Goal: Task Accomplishment & Management: Use online tool/utility

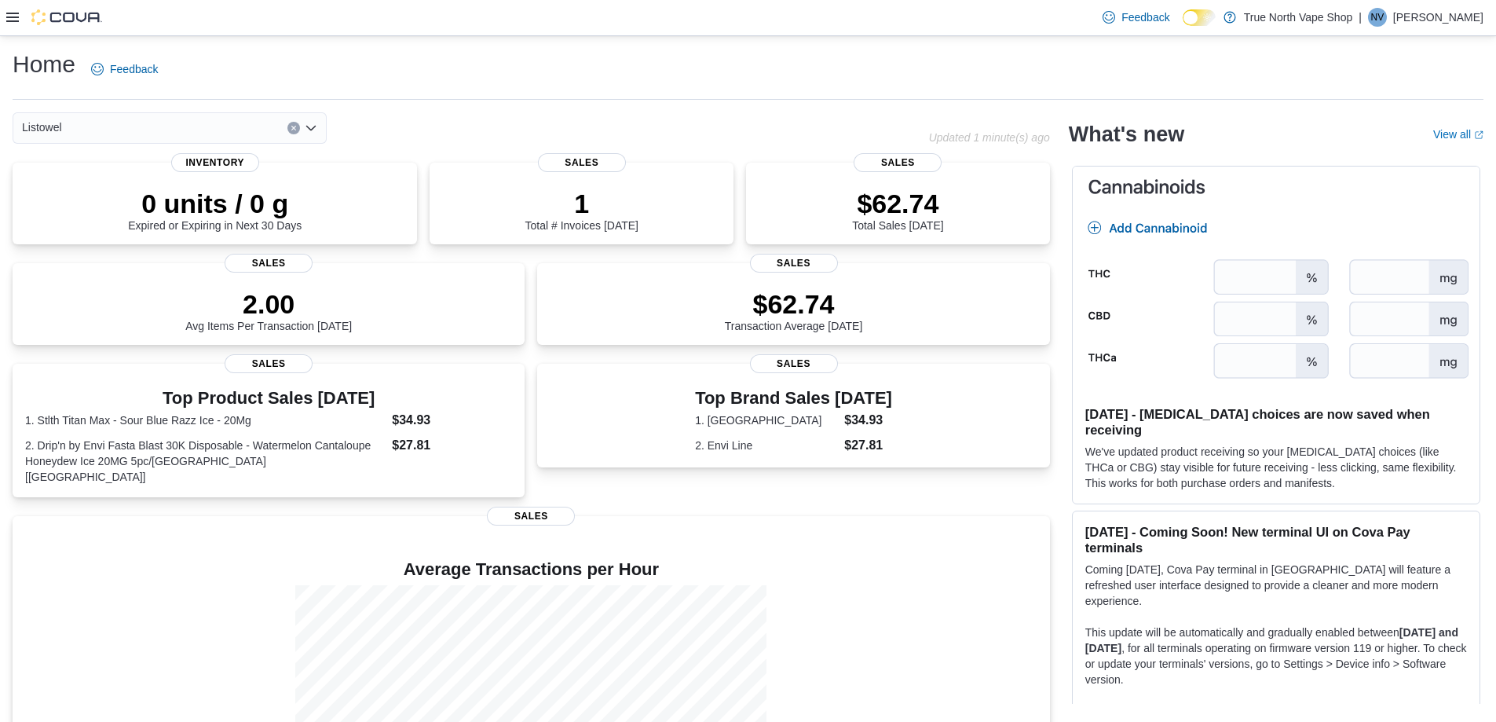
click at [15, 23] on icon at bounding box center [12, 17] width 13 height 13
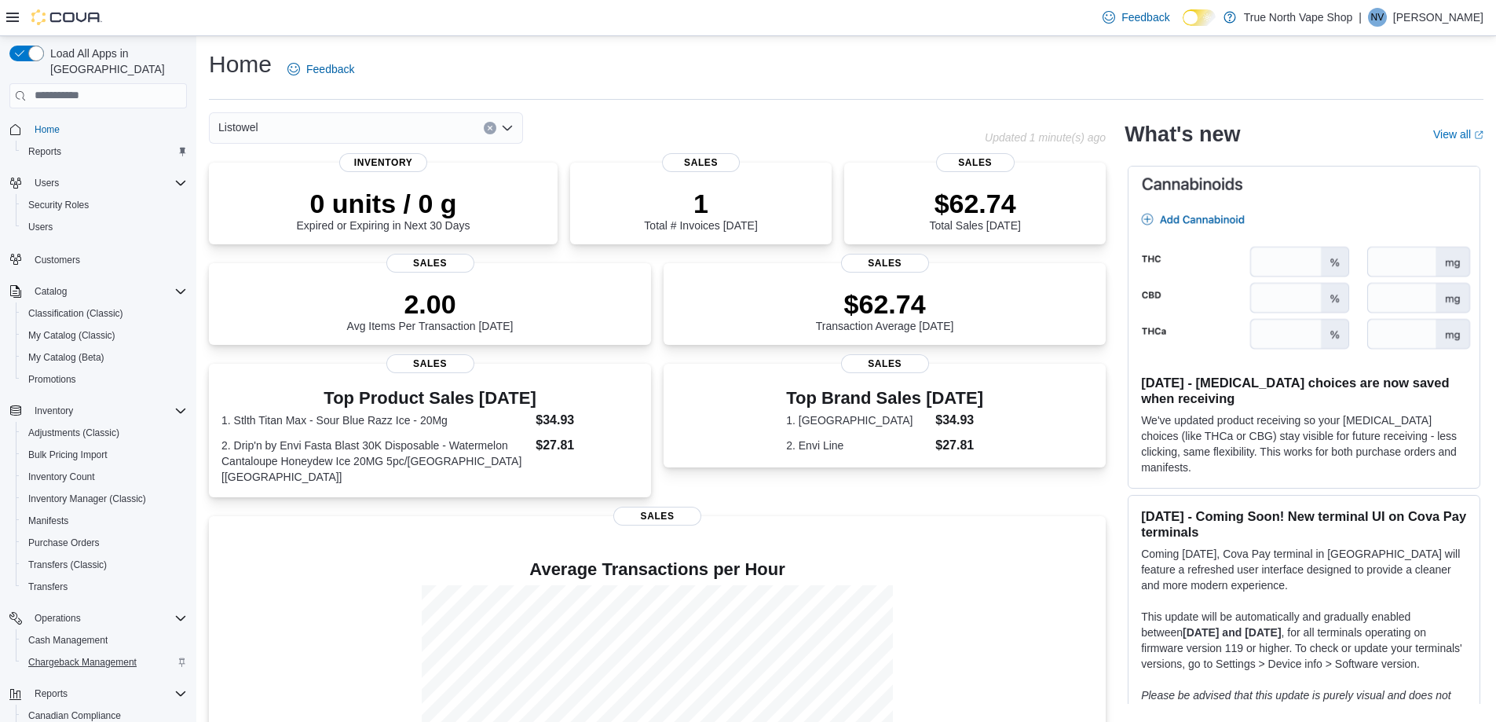
scroll to position [112, 0]
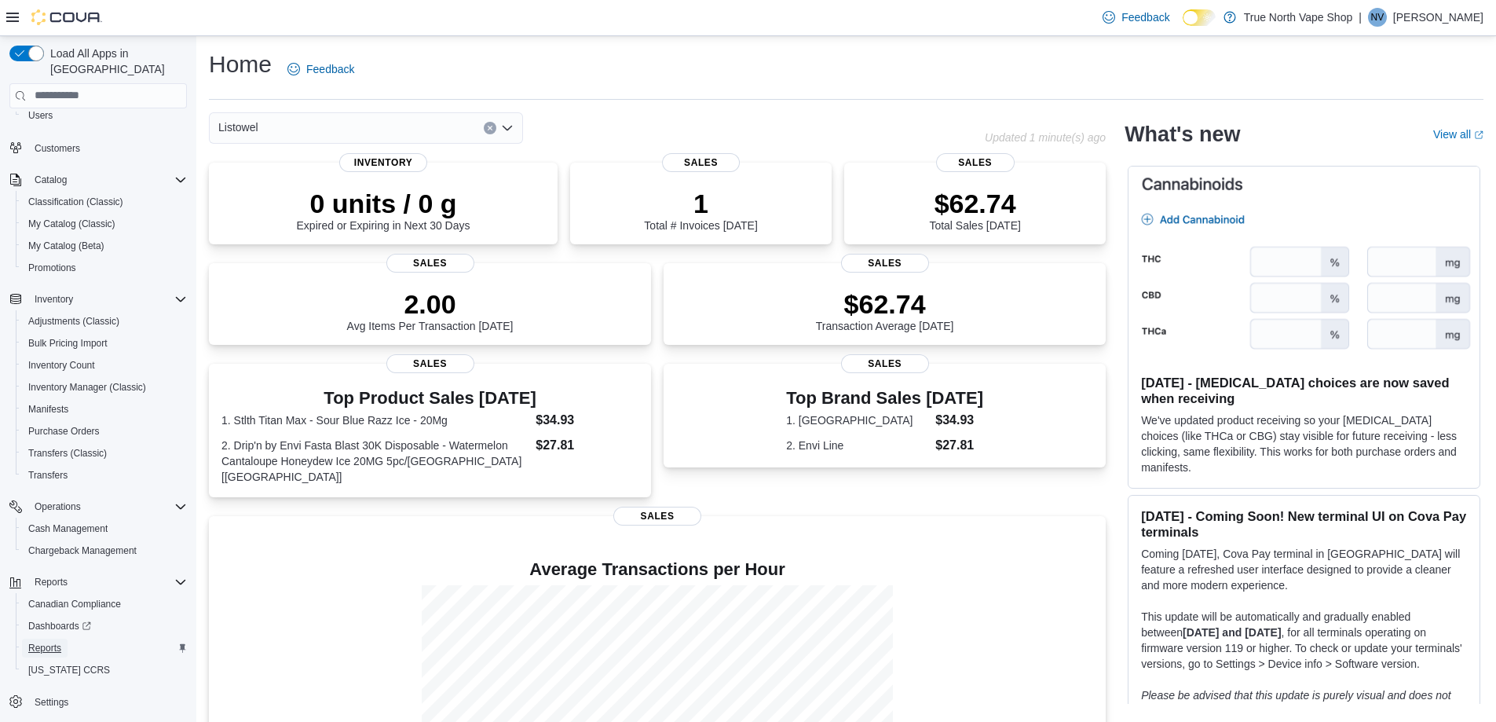
click at [38, 642] on span "Reports" at bounding box center [44, 648] width 33 height 13
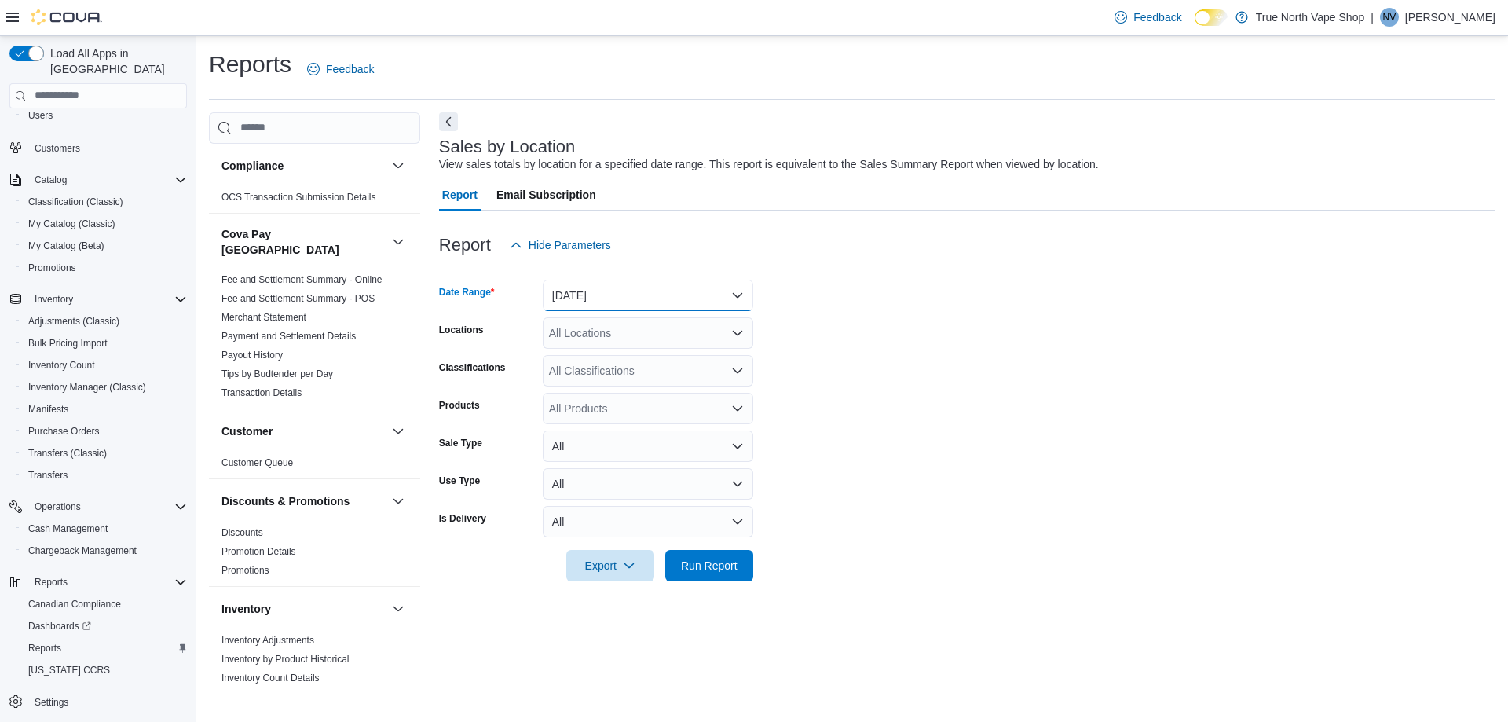
click at [595, 298] on button "[DATE]" at bounding box center [648, 295] width 210 height 31
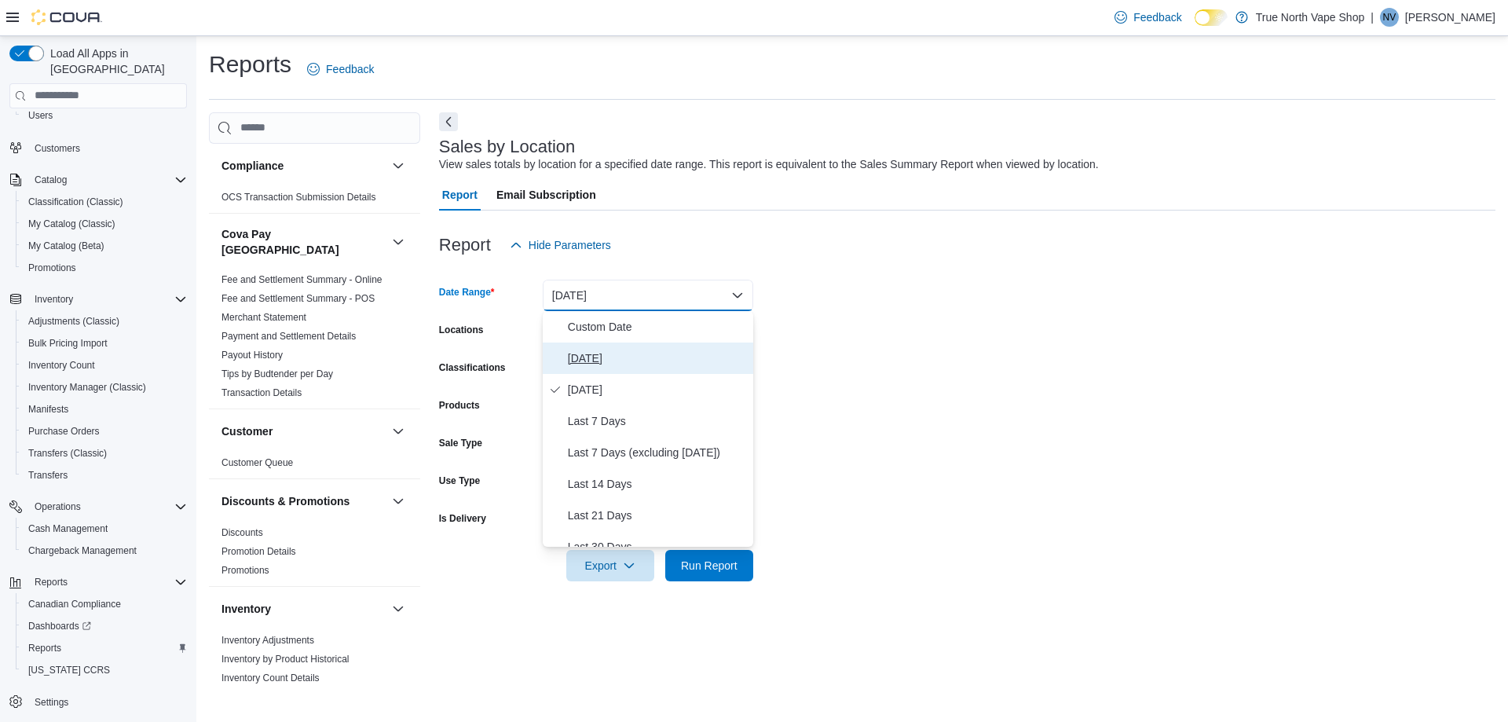
click at [607, 356] on span "[DATE]" at bounding box center [657, 358] width 179 height 19
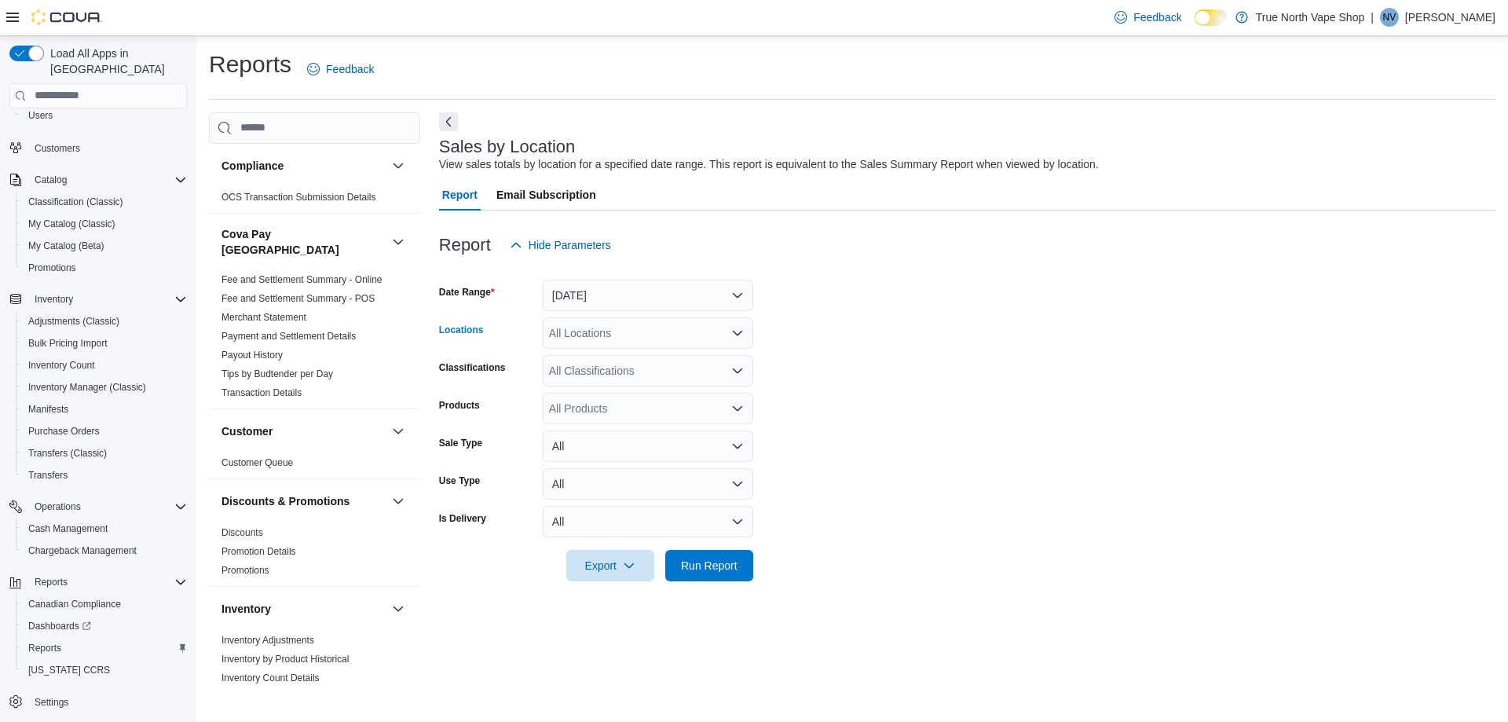
click at [635, 324] on div "All Locations" at bounding box center [648, 332] width 210 height 31
type input "**"
click at [615, 366] on span "Listowel" at bounding box center [597, 360] width 40 height 16
click at [730, 569] on span "Run Report" at bounding box center [709, 565] width 57 height 16
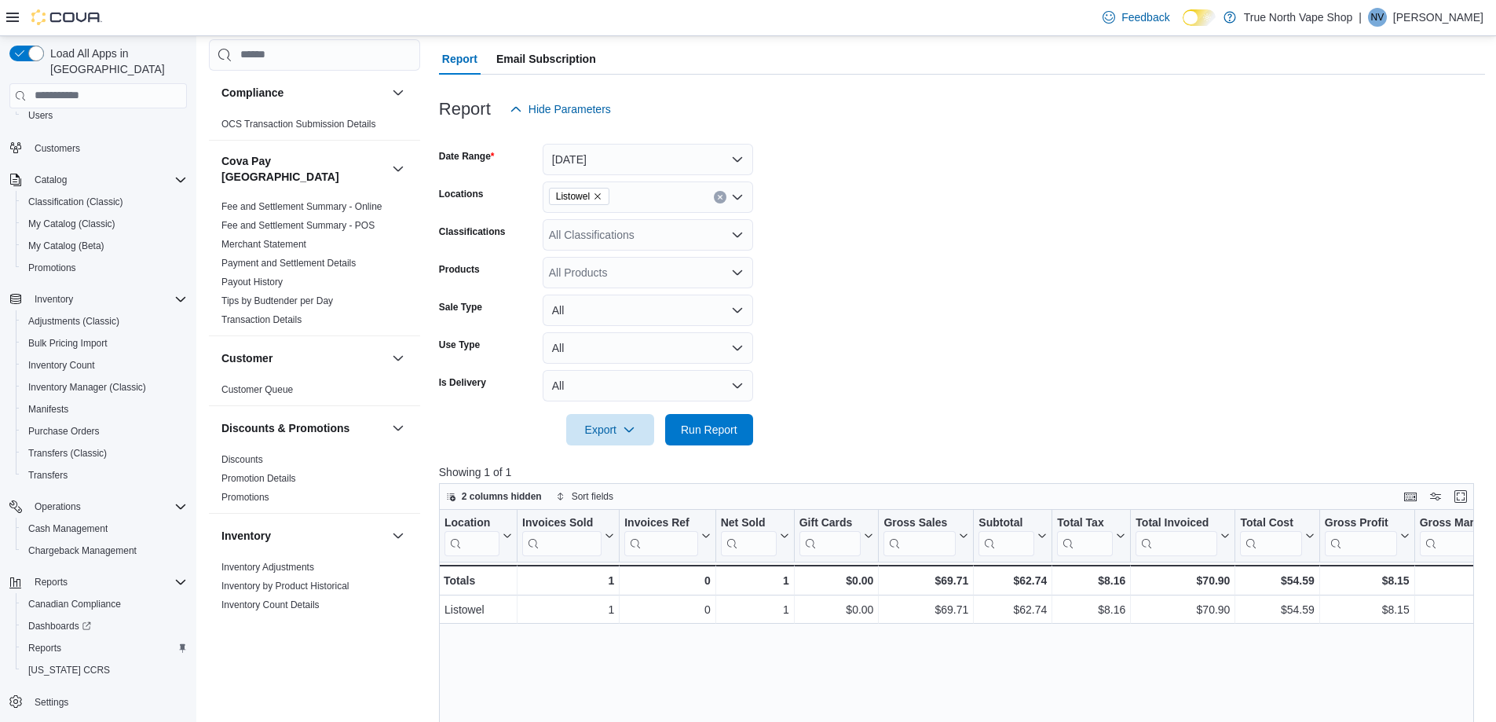
scroll to position [79, 0]
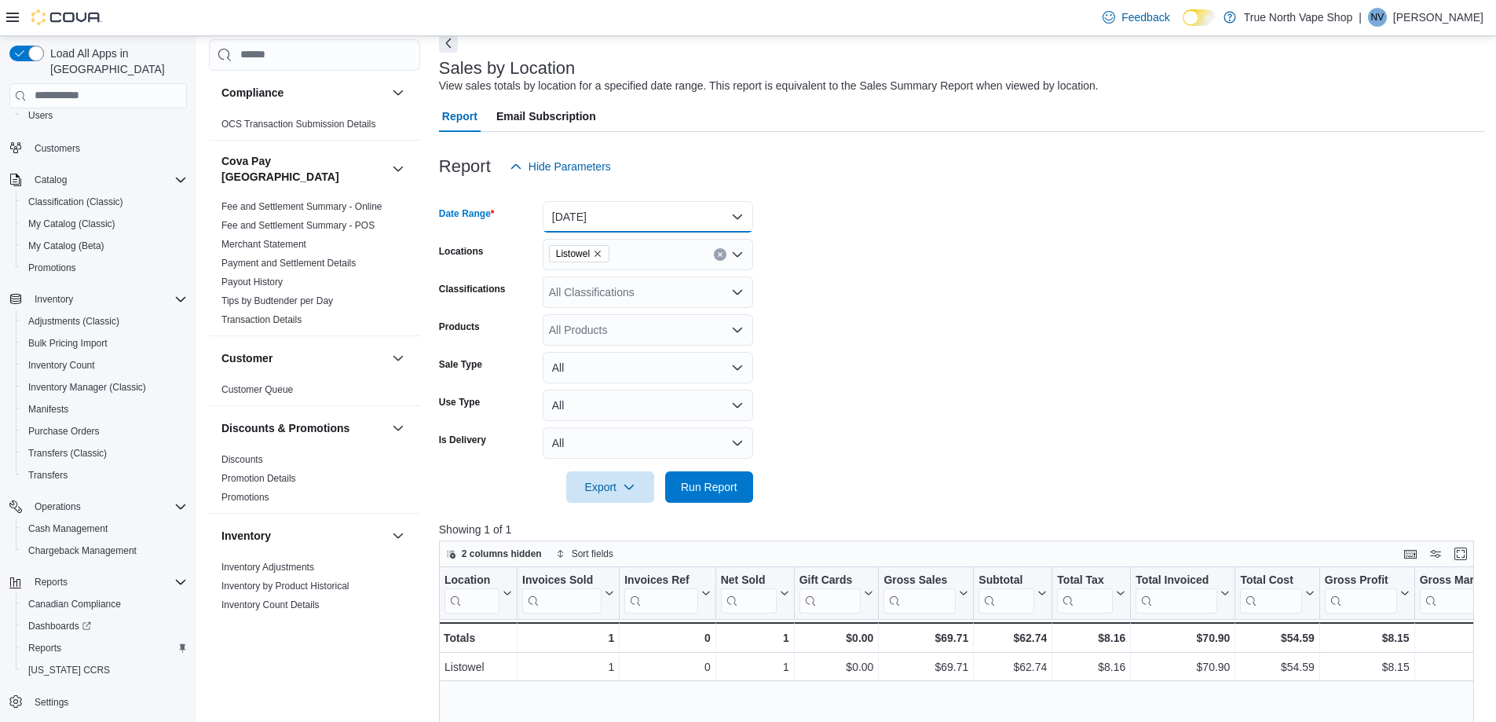
click at [635, 210] on button "[DATE]" at bounding box center [648, 216] width 210 height 31
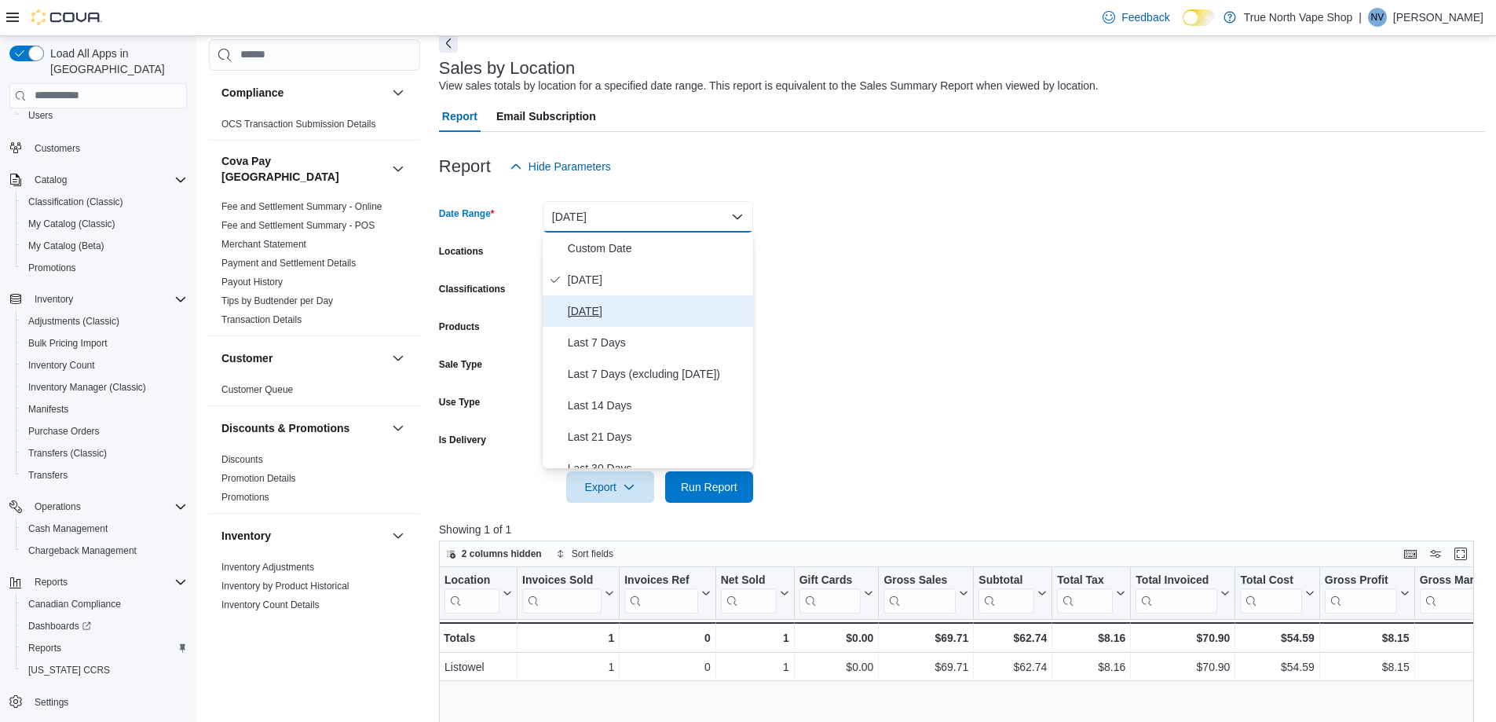
click at [624, 300] on button "[DATE]" at bounding box center [648, 310] width 210 height 31
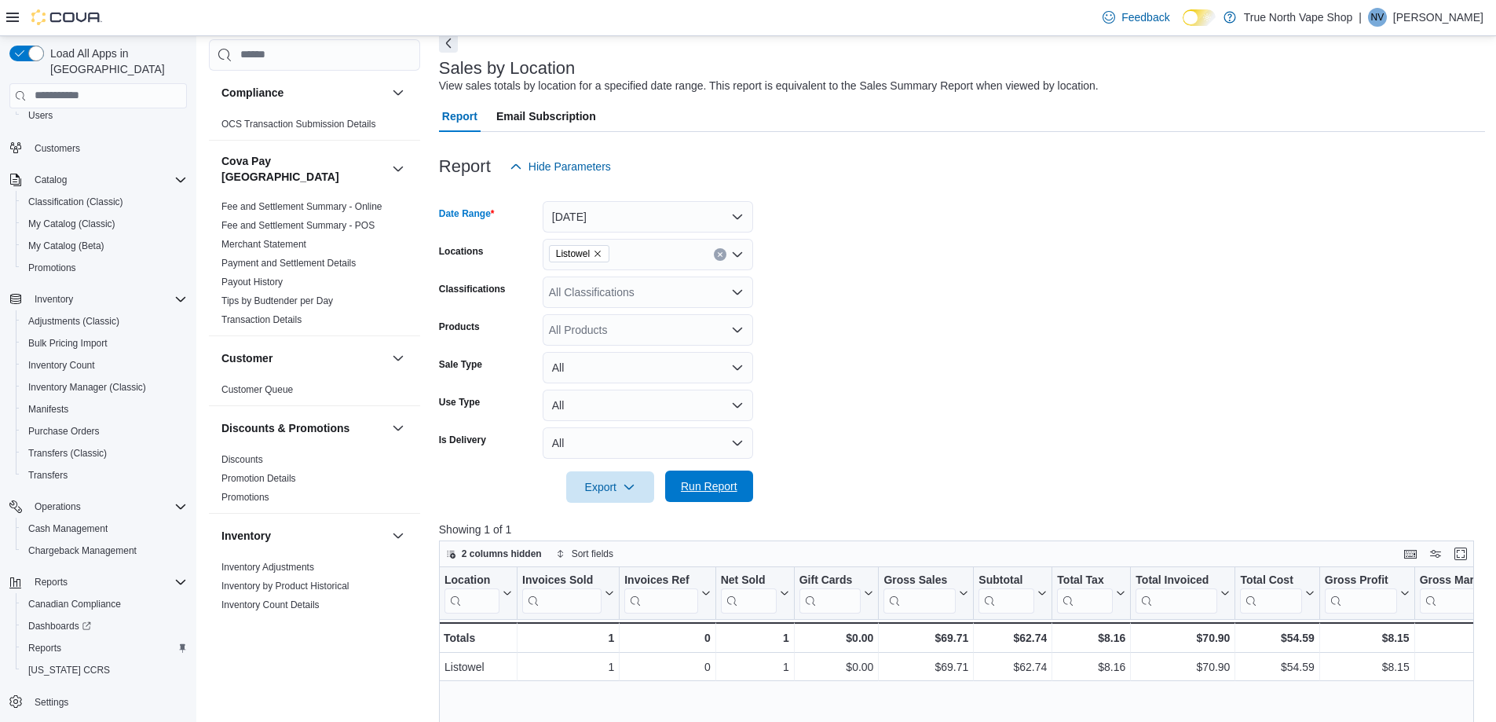
click at [729, 493] on span "Run Report" at bounding box center [709, 486] width 57 height 16
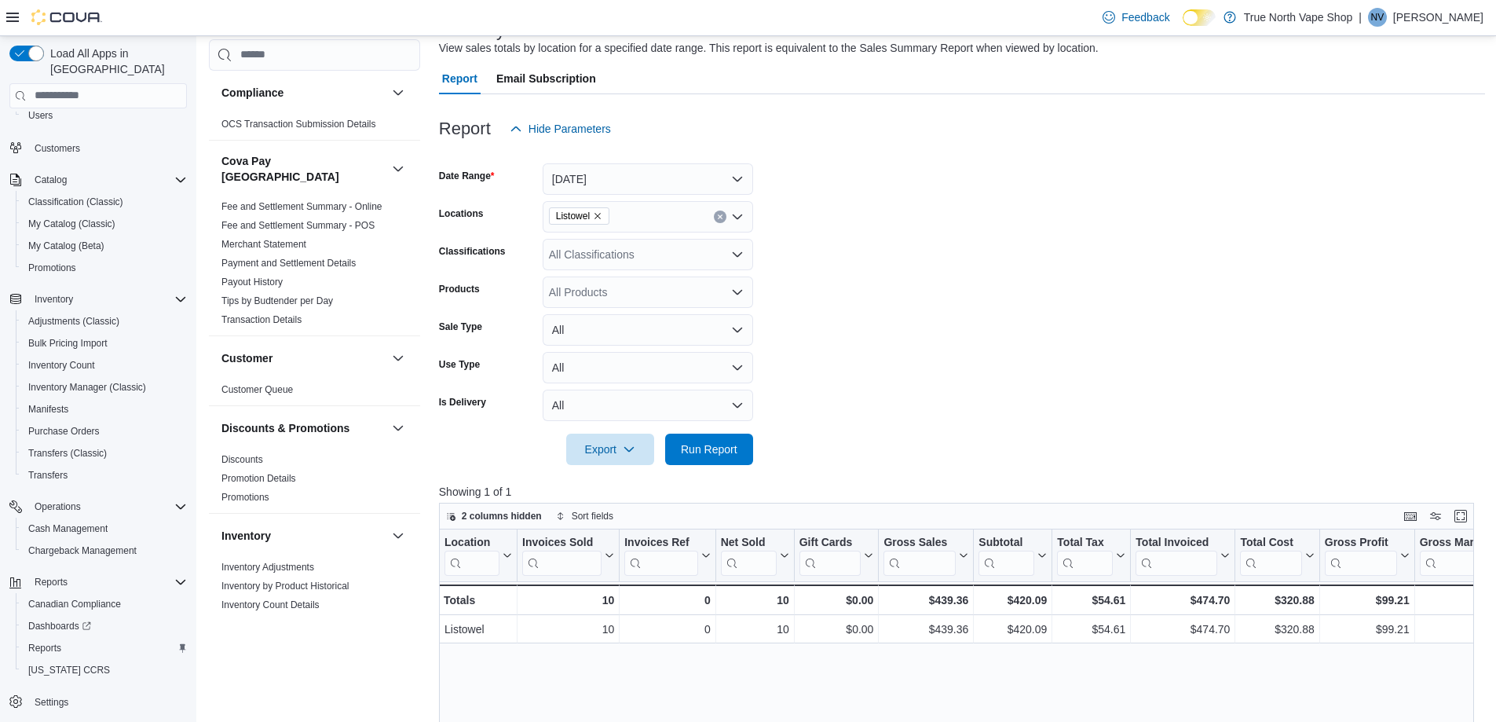
scroll to position [79, 0]
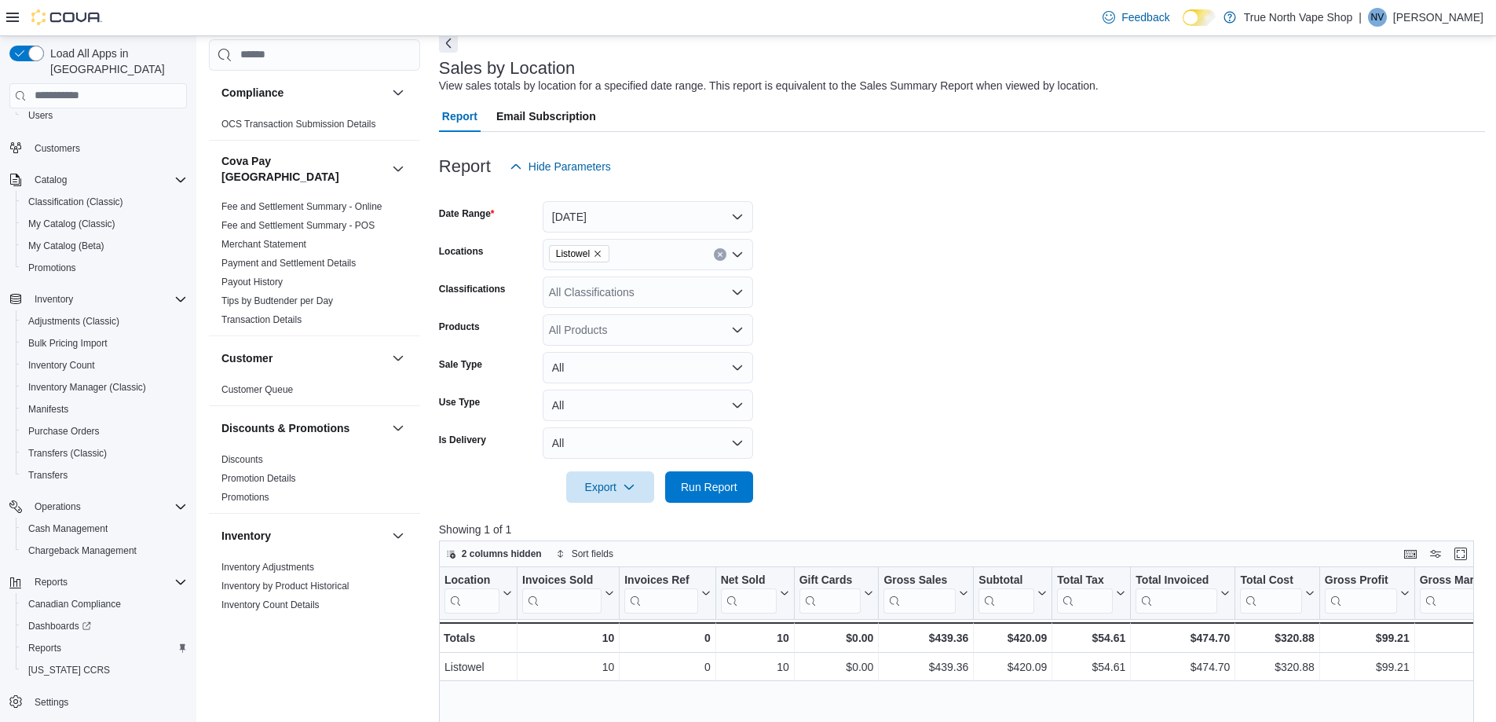
click at [601, 257] on icon "Remove Listowel from selection in this group" at bounding box center [597, 253] width 9 height 9
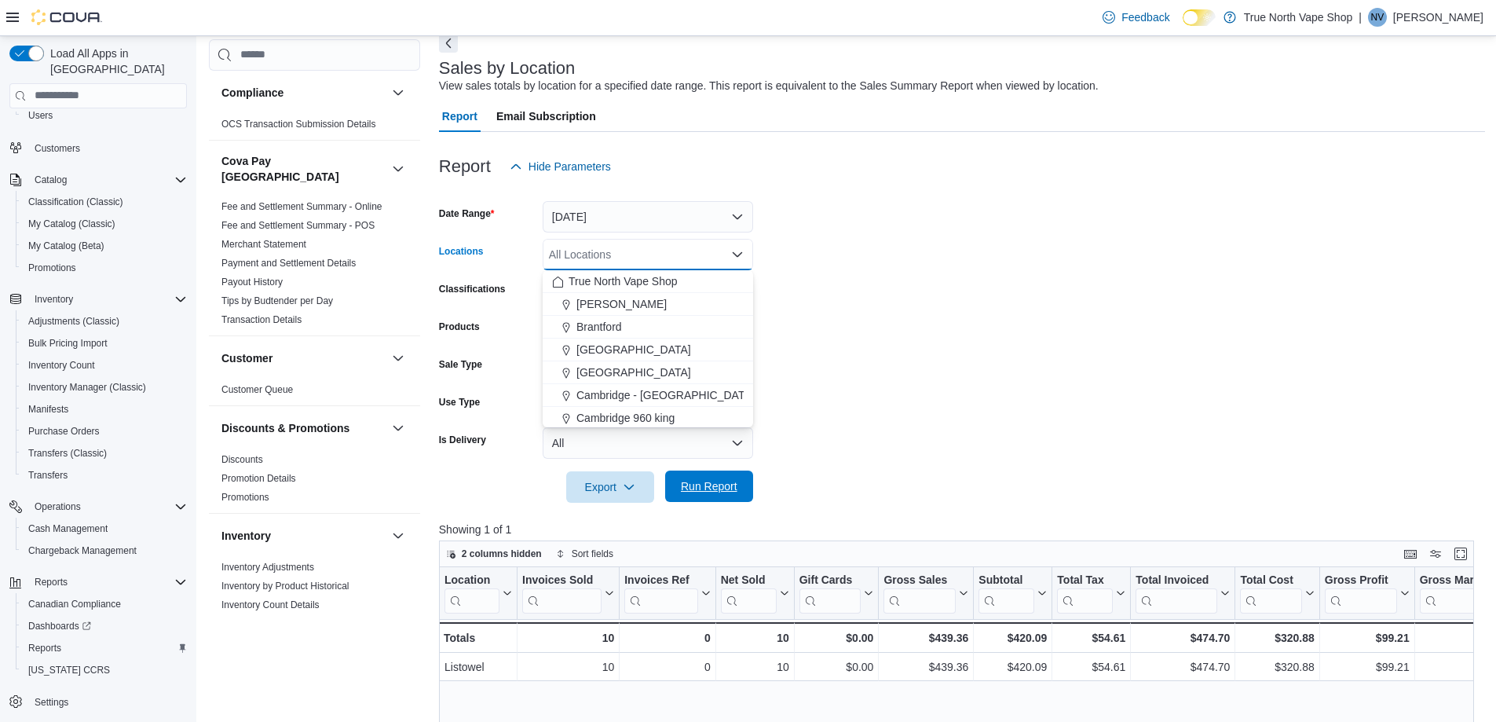
click at [725, 494] on span "Run Report" at bounding box center [709, 485] width 69 height 31
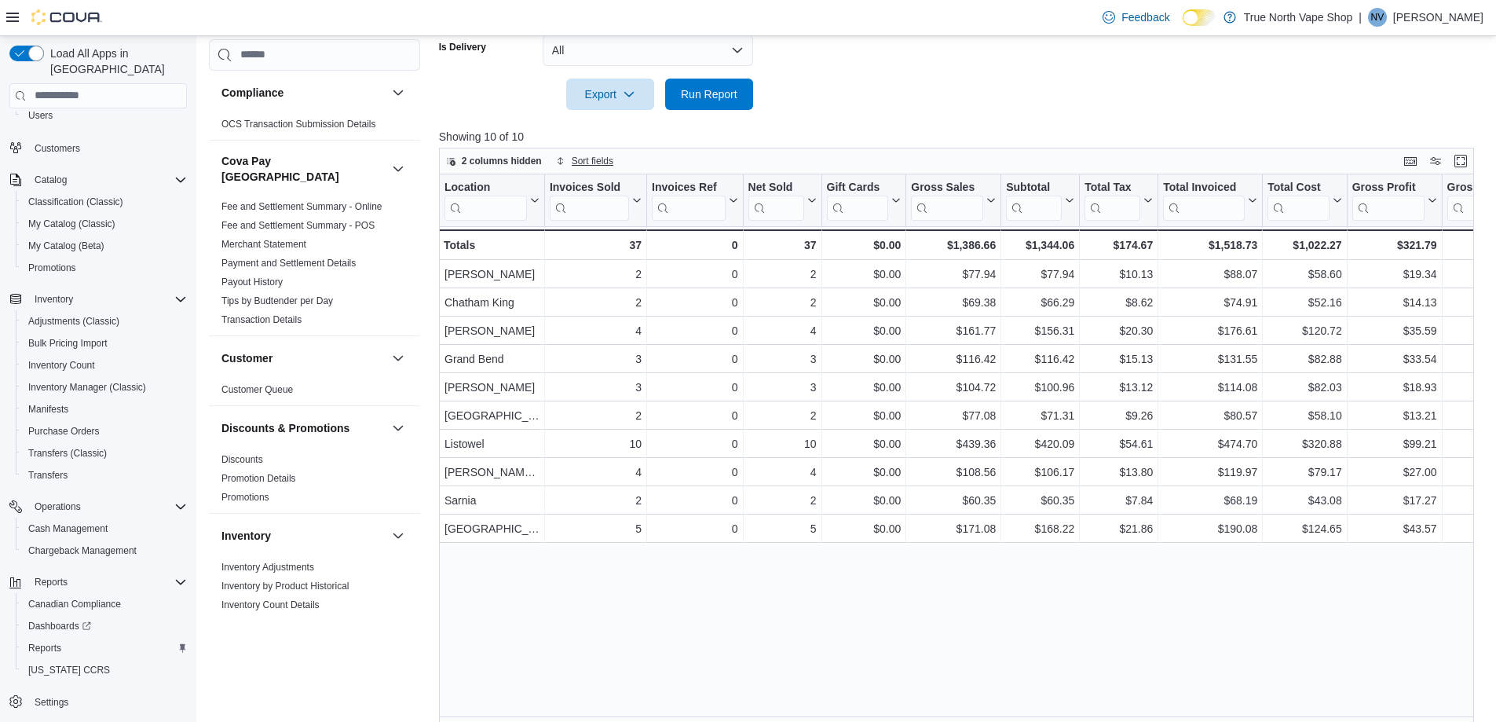
scroll to position [157, 0]
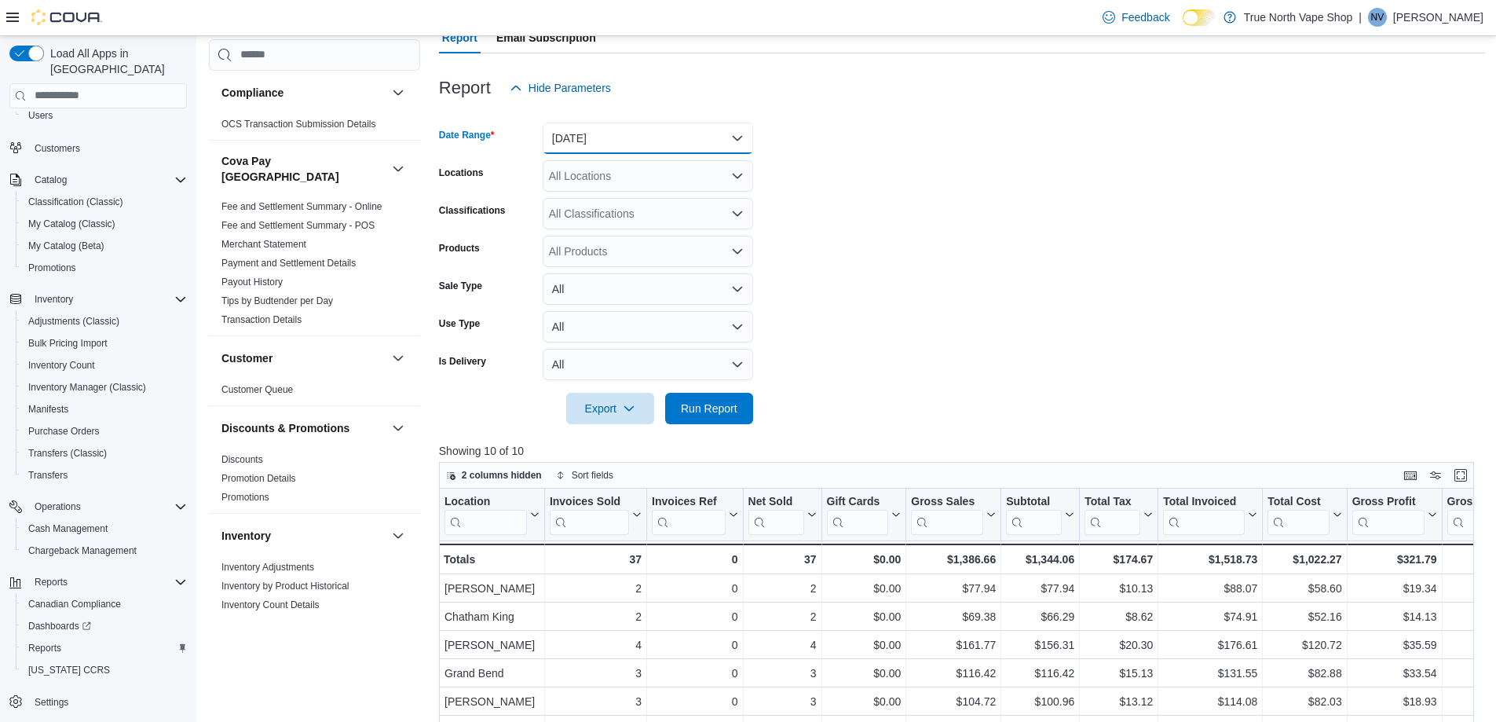
click at [593, 146] on button "[DATE]" at bounding box center [648, 138] width 210 height 31
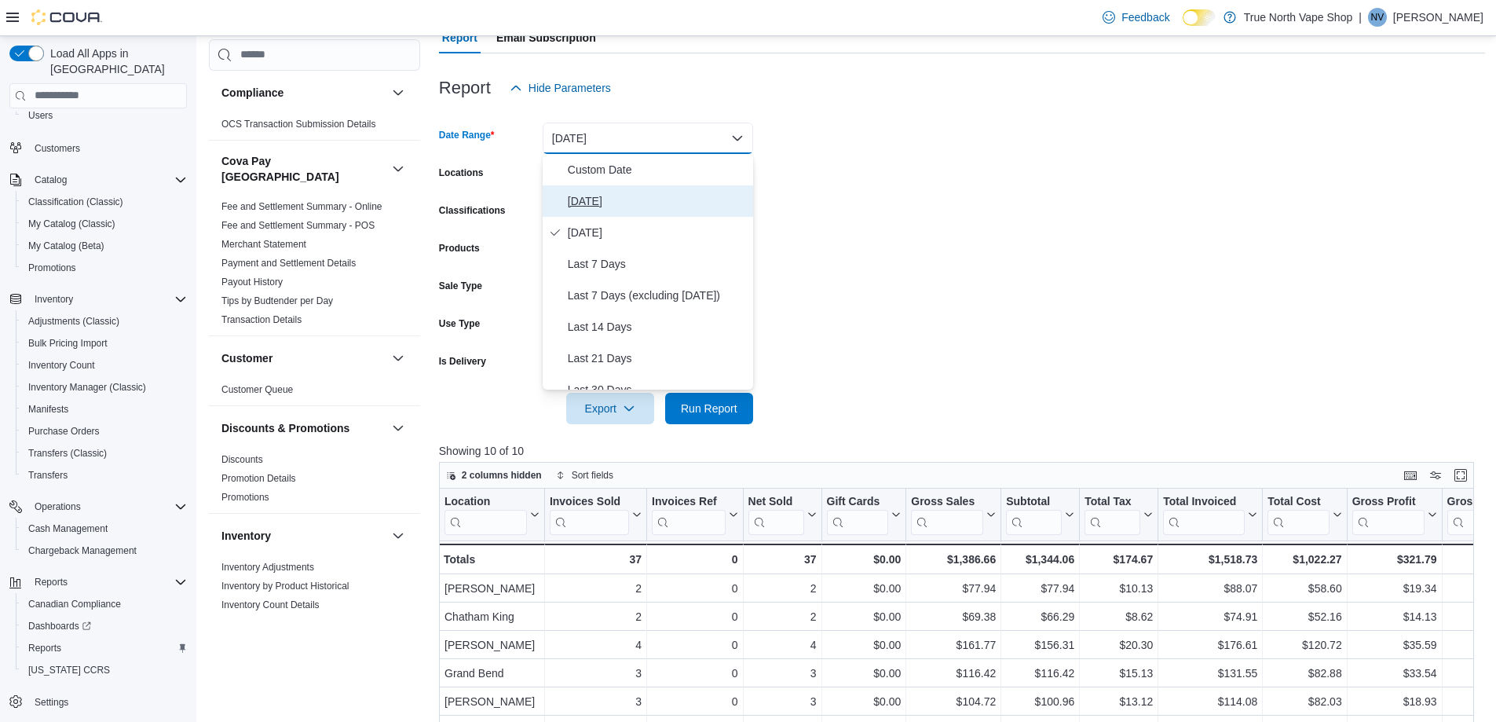
click at [593, 186] on button "[DATE]" at bounding box center [648, 200] width 210 height 31
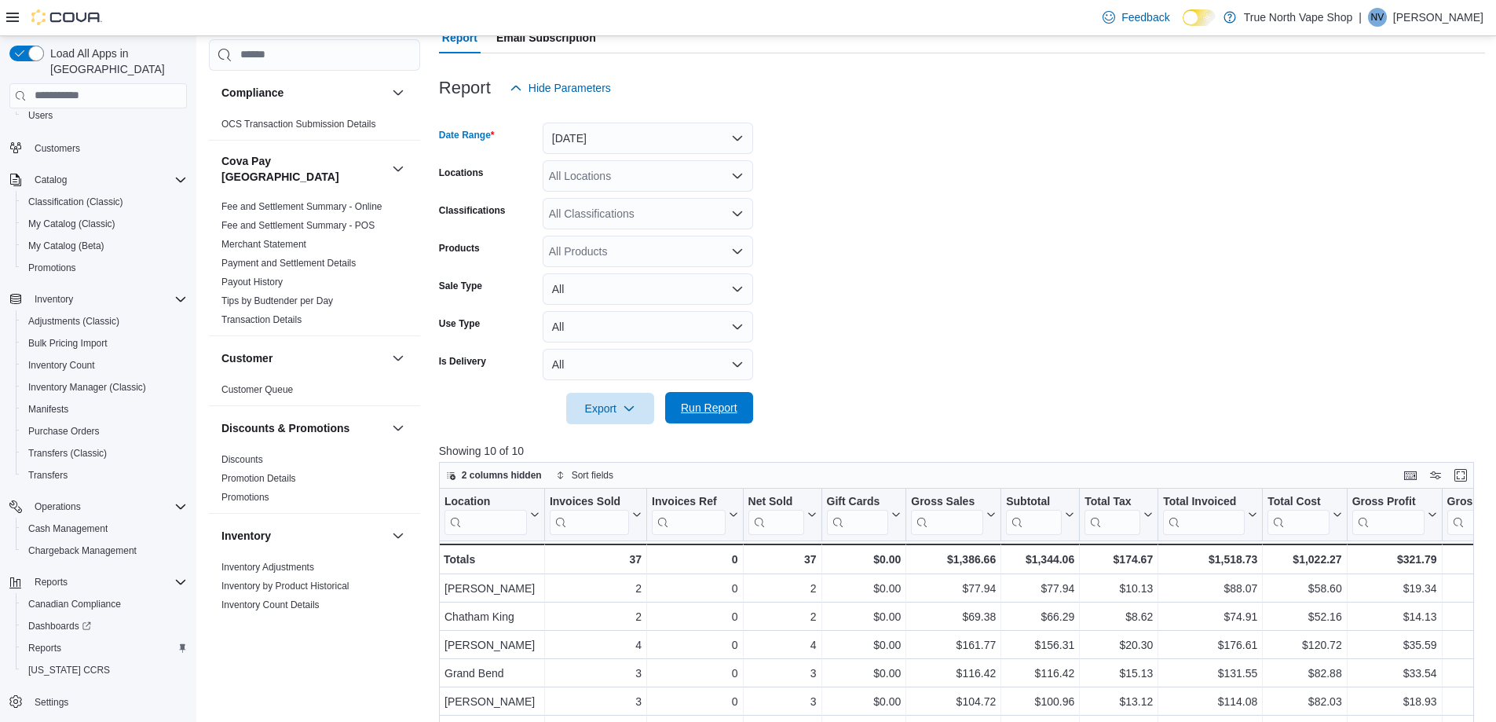
click at [689, 412] on span "Run Report" at bounding box center [709, 408] width 57 height 16
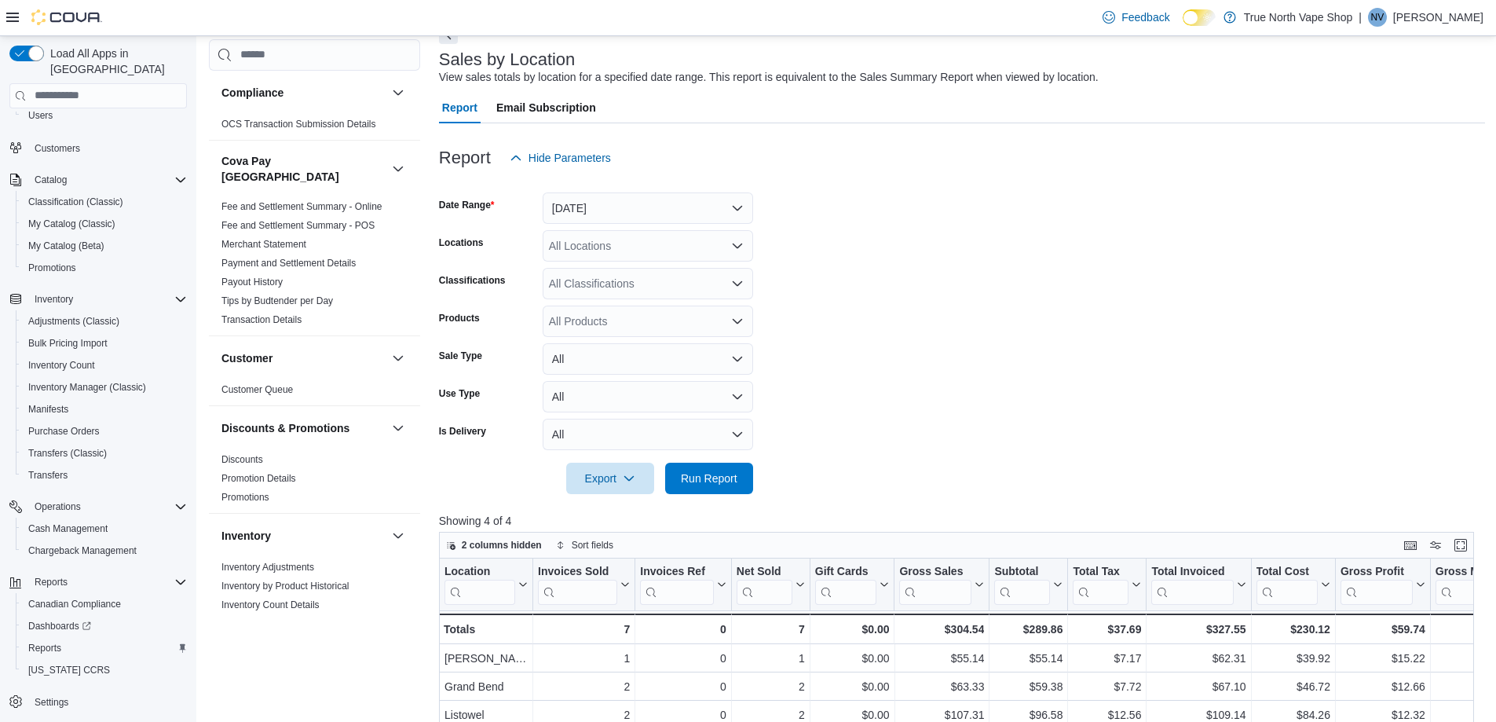
scroll to position [79, 0]
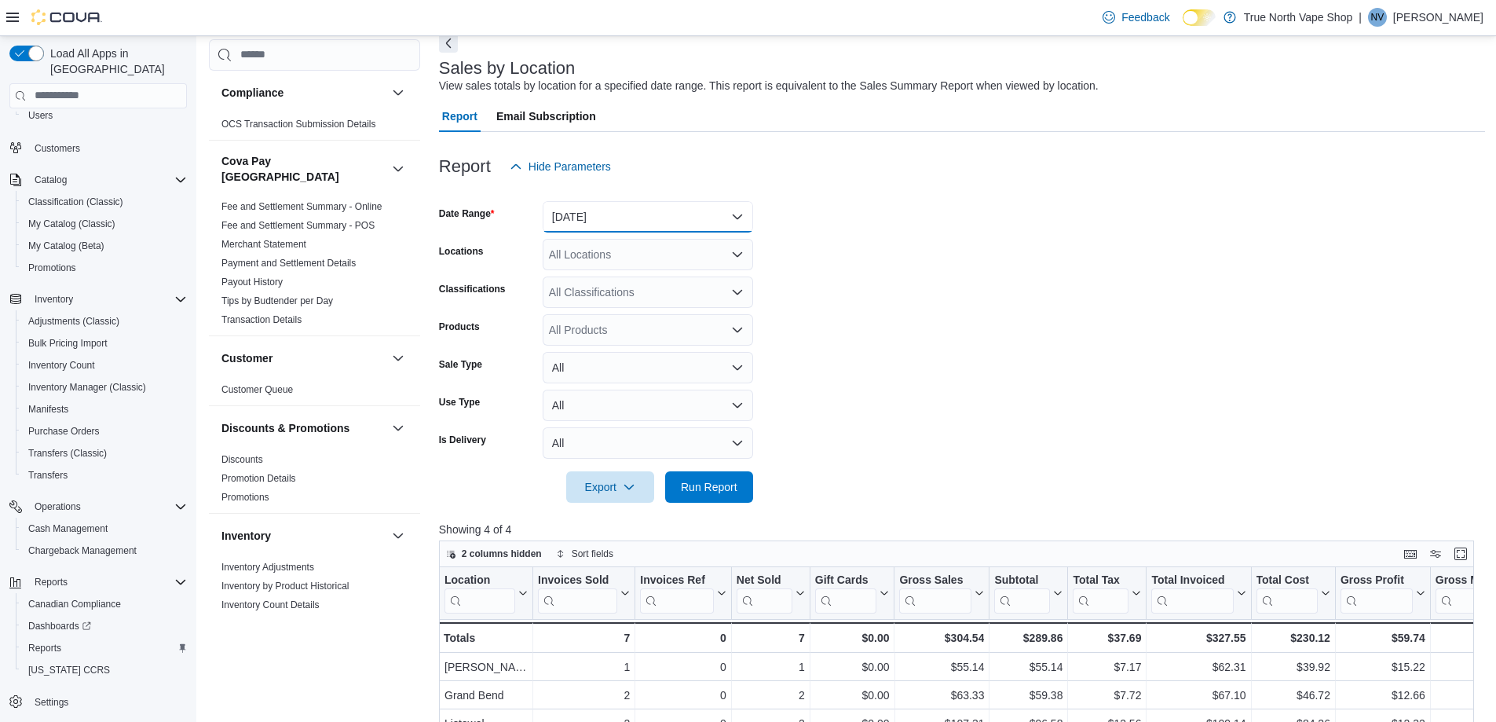
click at [664, 207] on button "[DATE]" at bounding box center [648, 216] width 210 height 31
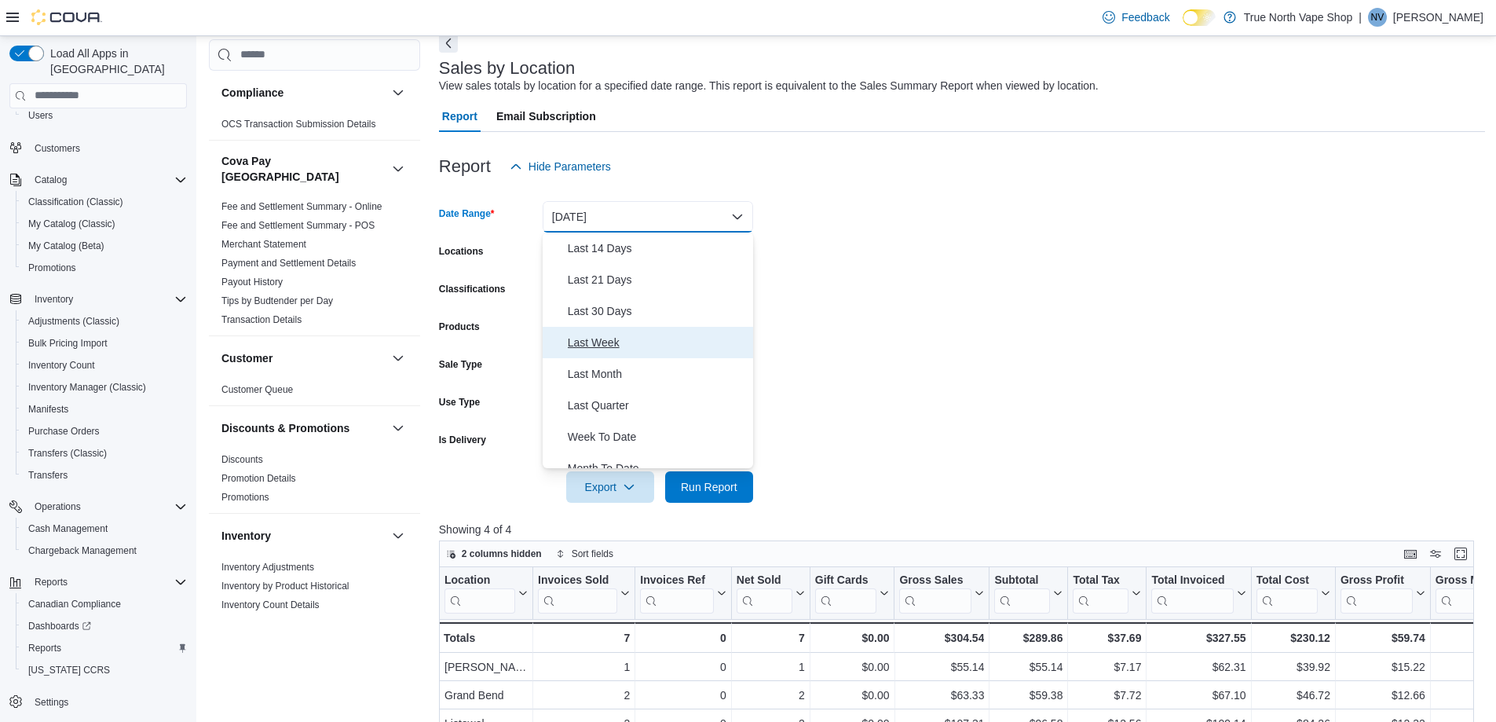
click at [624, 342] on span "Last Week" at bounding box center [657, 342] width 179 height 19
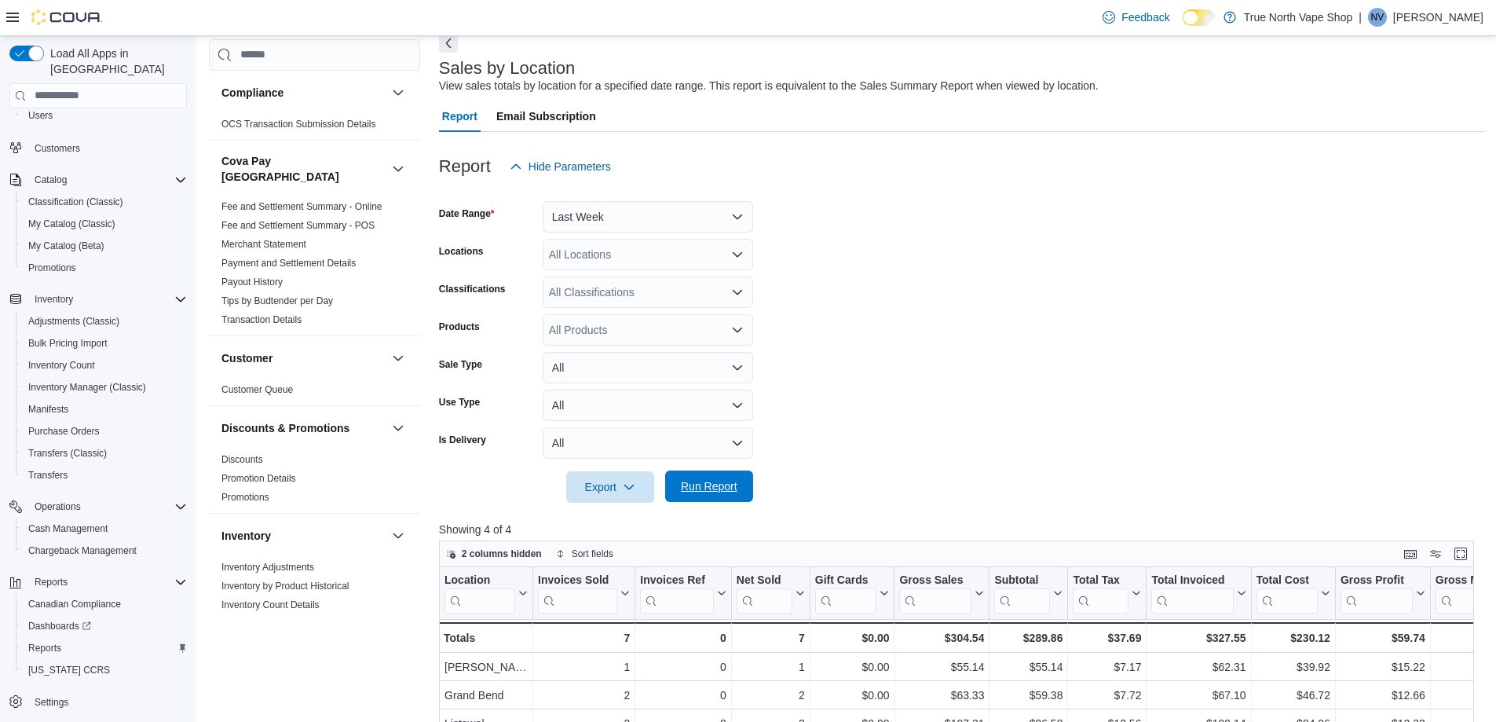
click at [715, 481] on span "Run Report" at bounding box center [709, 486] width 57 height 16
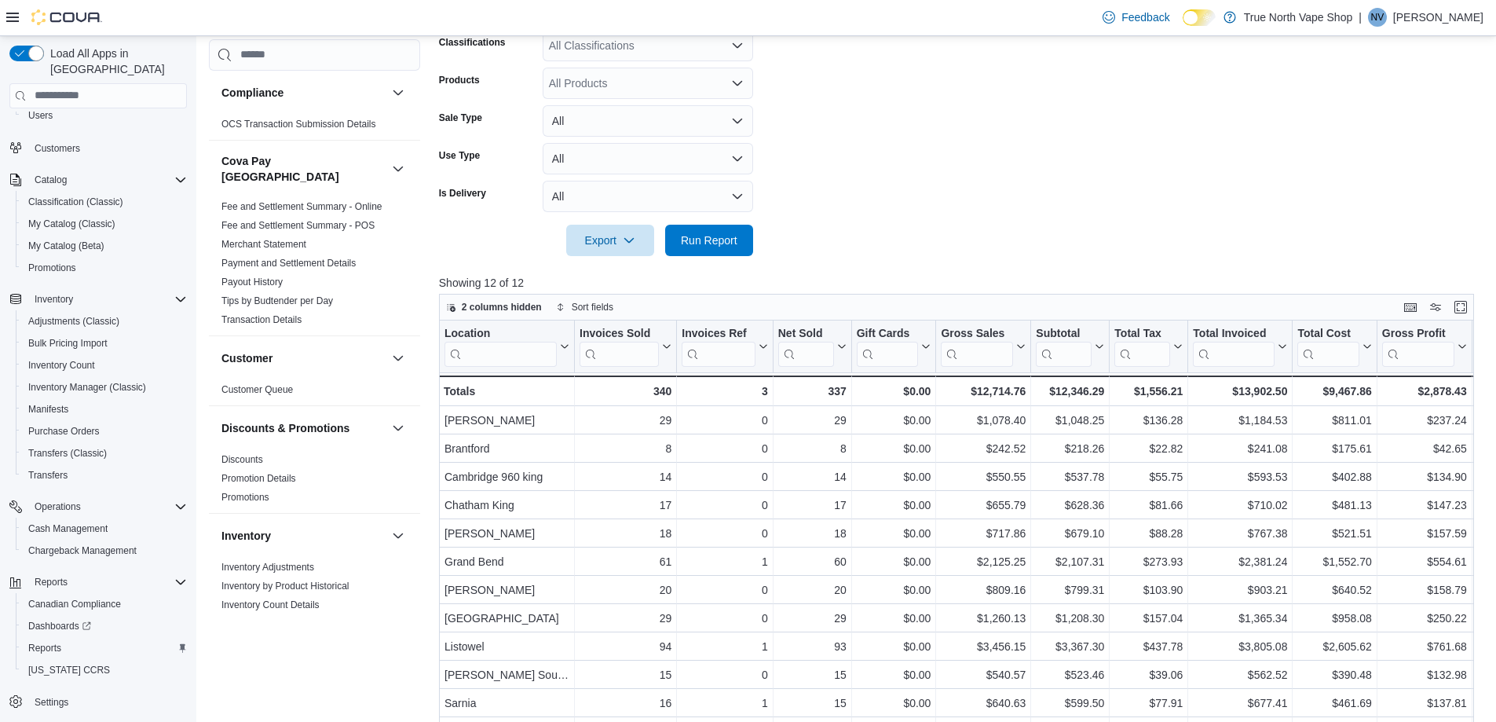
scroll to position [236, 0]
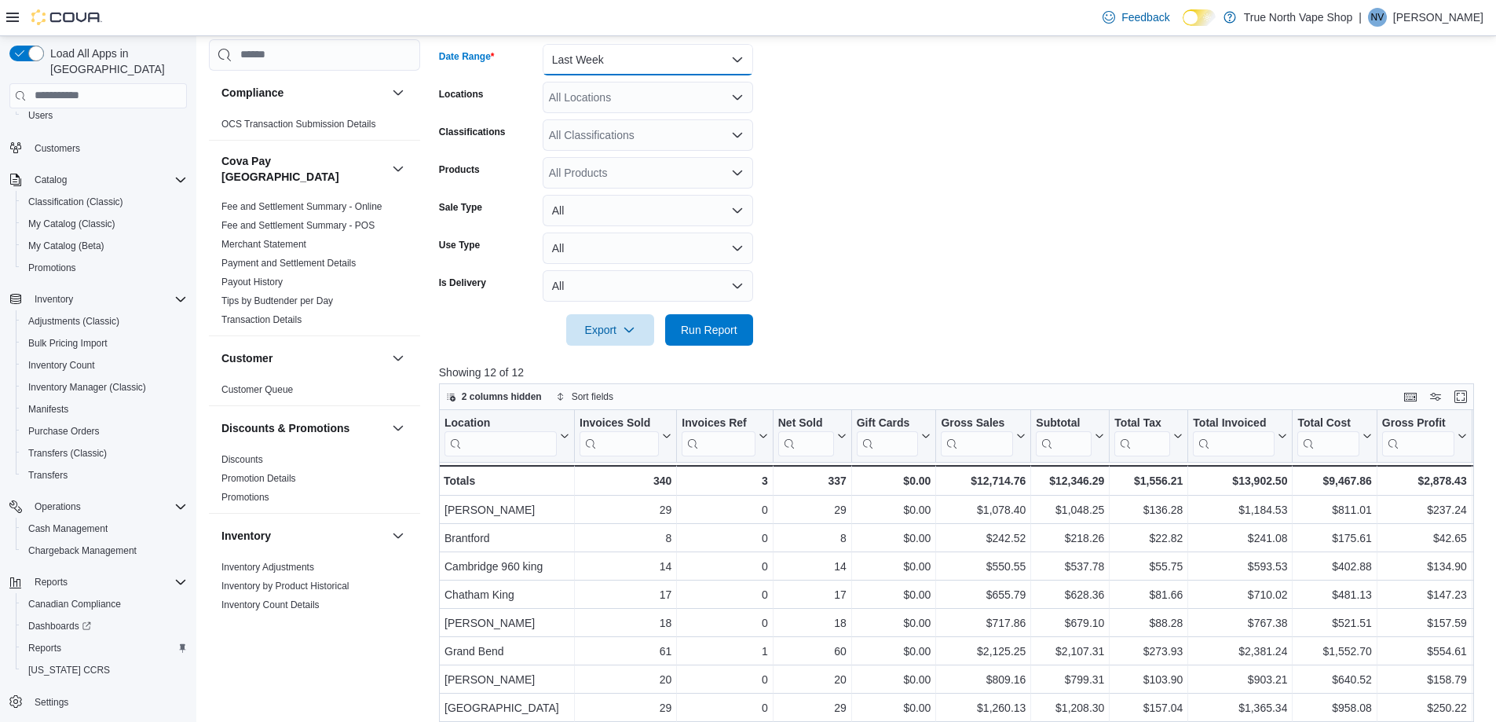
click at [636, 64] on button "Last Week" at bounding box center [648, 59] width 210 height 31
click at [628, 224] on span "Last Month" at bounding box center [657, 224] width 179 height 19
click at [715, 326] on span "Run Report" at bounding box center [709, 329] width 57 height 16
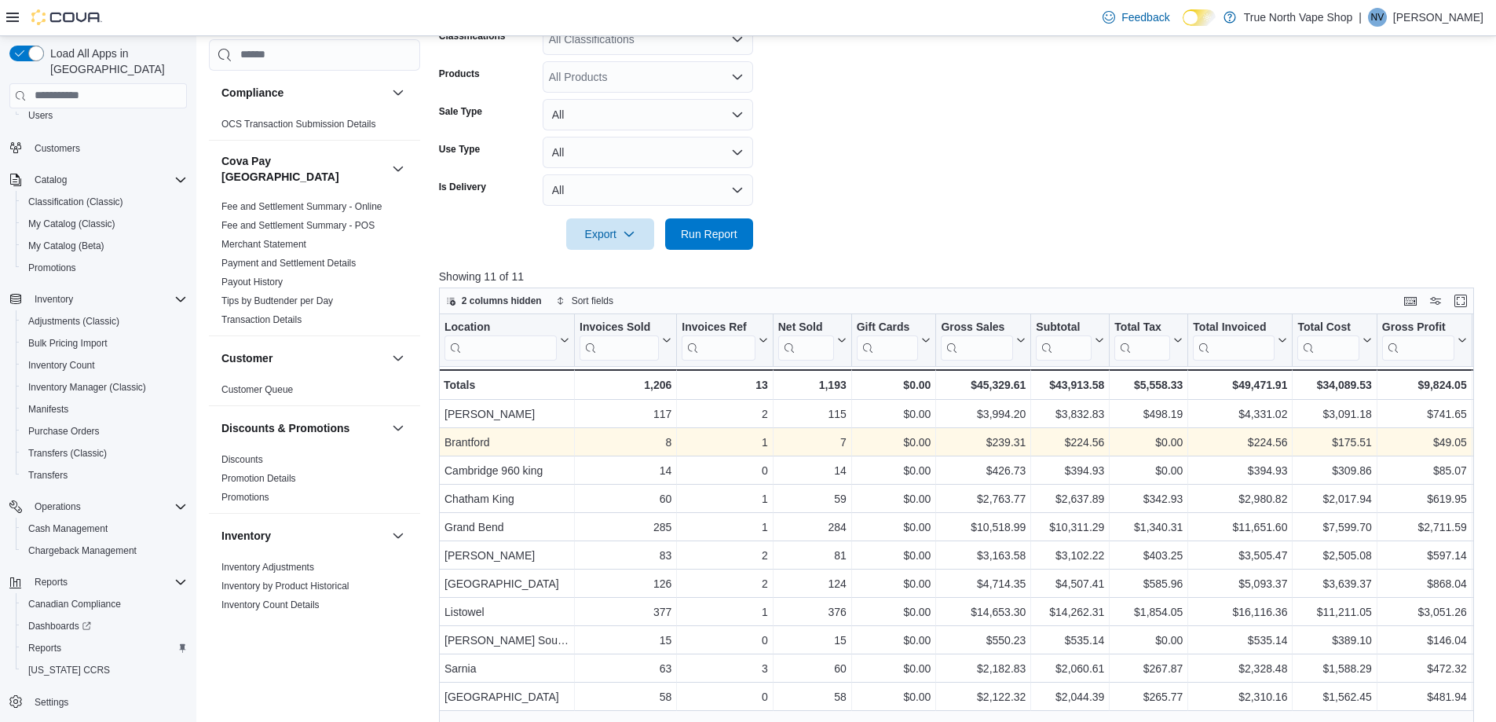
scroll to position [330, 0]
